Goal: Check status: Check status

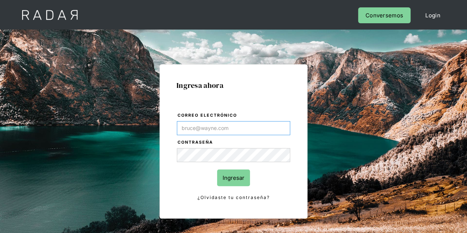
type input "[PERSON_NAME][EMAIL_ADDRESS][DOMAIN_NAME]"
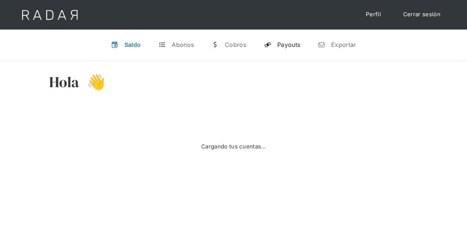
drag, startPoint x: 0, startPoint y: 0, endPoint x: 289, endPoint y: 42, distance: 291.9
click at [289, 42] on div "Payouts" at bounding box center [288, 44] width 23 height 7
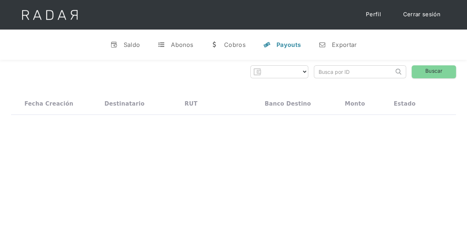
click at [329, 73] on input "search" at bounding box center [353, 72] width 79 height 12
paste input "03fe9dbd-e339-47f2-89f9-4de4b26f0180"
type input "03fe9dbd-e339-47f2-89f9-4de4b26f0180"
select select "prontopaga"
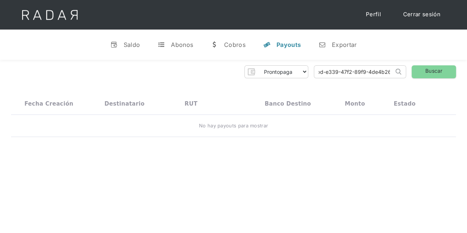
scroll to position [0, 34]
type input "03fe9dbd-e339-47f2-89f9-4de4b26f0180"
click at [430, 74] on link "Buscar" at bounding box center [433, 71] width 44 height 13
